Goal: Navigation & Orientation: Find specific page/section

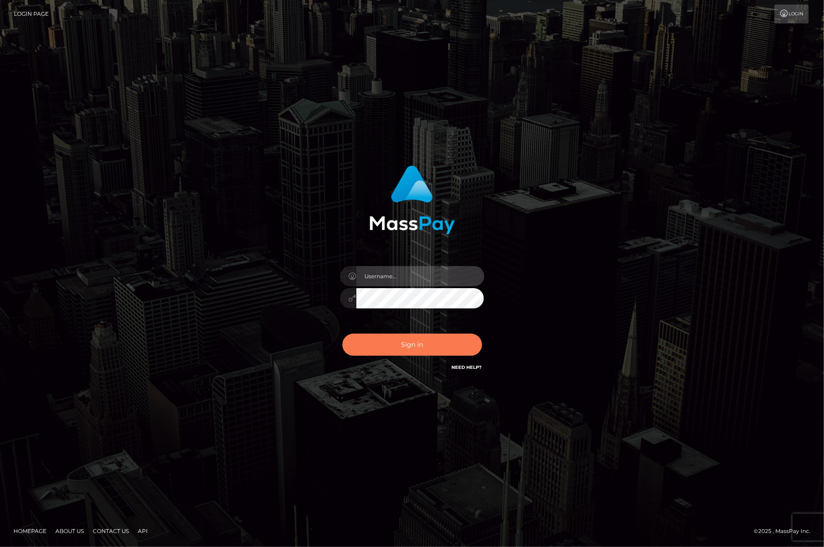
type input "[PERSON_NAME].Silversocial"
click at [408, 347] on button "Sign in" at bounding box center [412, 344] width 140 height 22
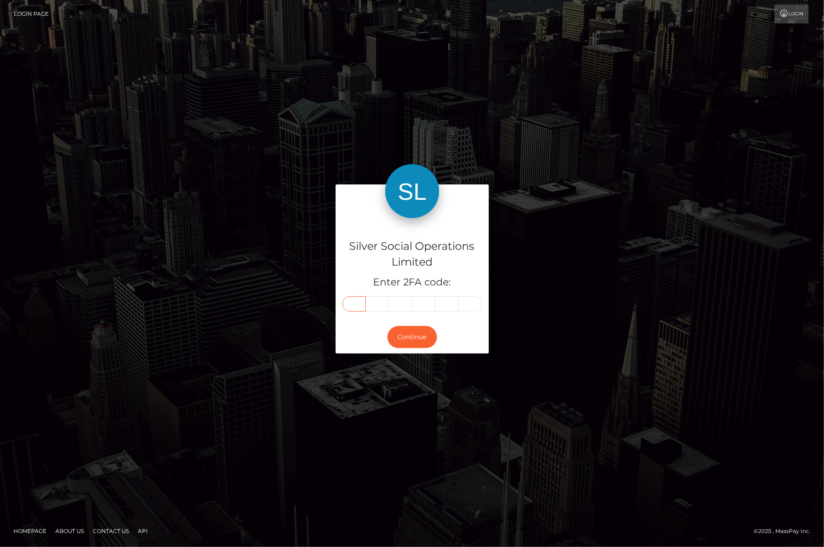
click at [347, 300] on input "text" at bounding box center [353, 303] width 23 height 15
type input "8"
type input "9"
type input "8"
type input "0"
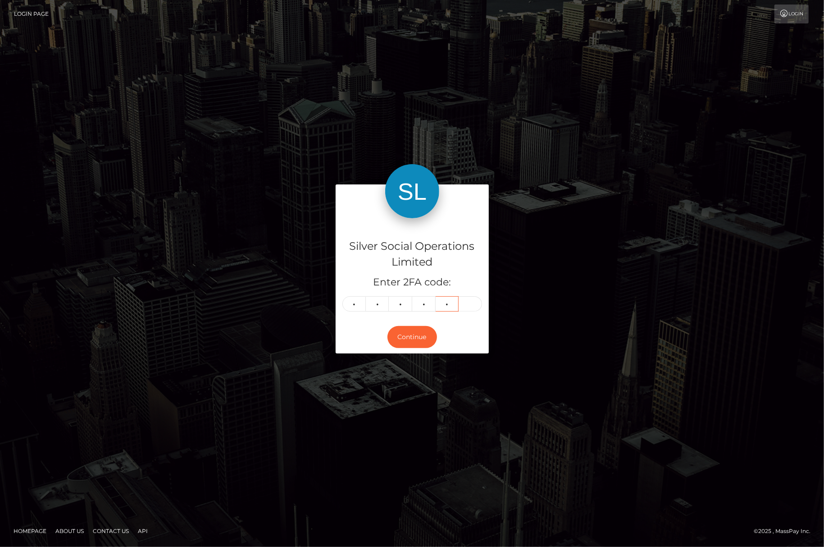
type input "7"
type input "8"
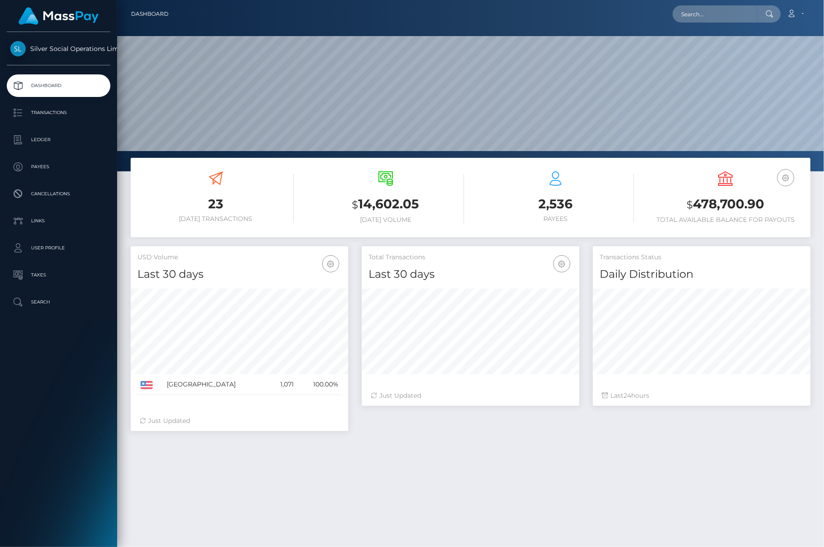
scroll to position [160, 218]
drag, startPoint x: 677, startPoint y: 204, endPoint x: 782, endPoint y: 207, distance: 105.5
click at [782, 207] on h3 "$ 478,700.90" at bounding box center [726, 204] width 156 height 18
copy h3 "$ 478,700.90"
